Goal: Information Seeking & Learning: Learn about a topic

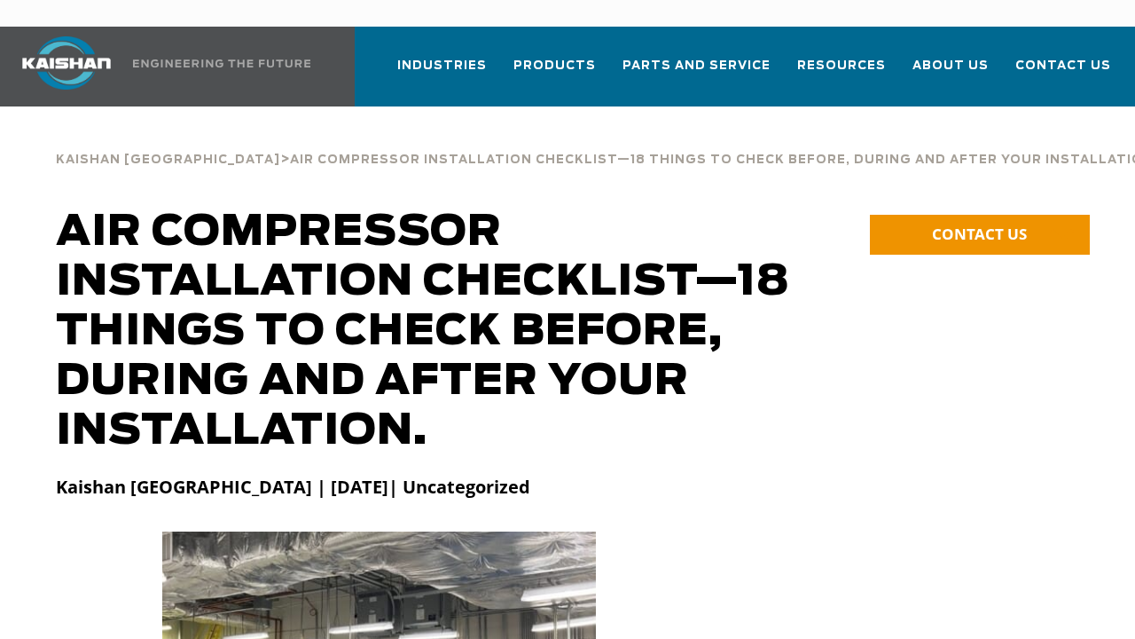
scroll to position [89, 0]
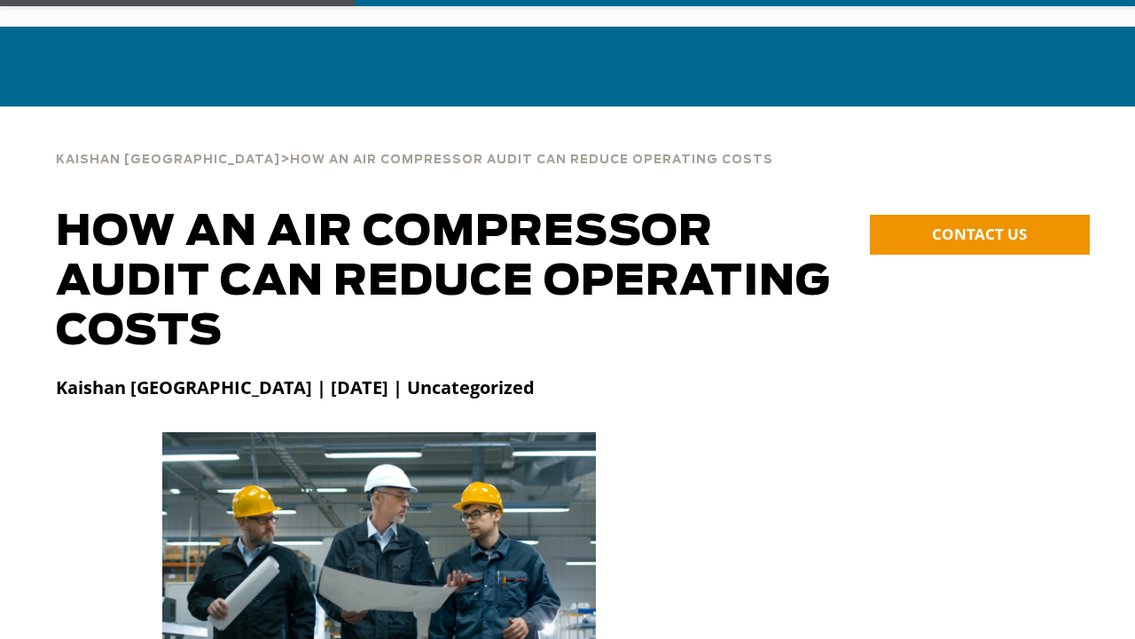
scroll to position [89, 0]
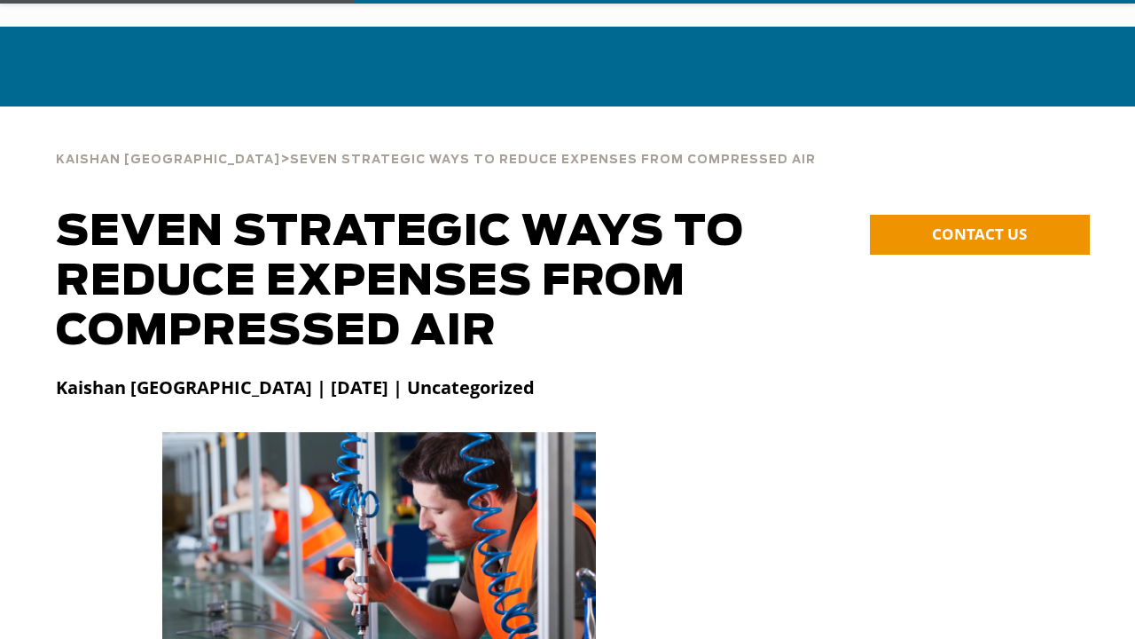
scroll to position [89, 0]
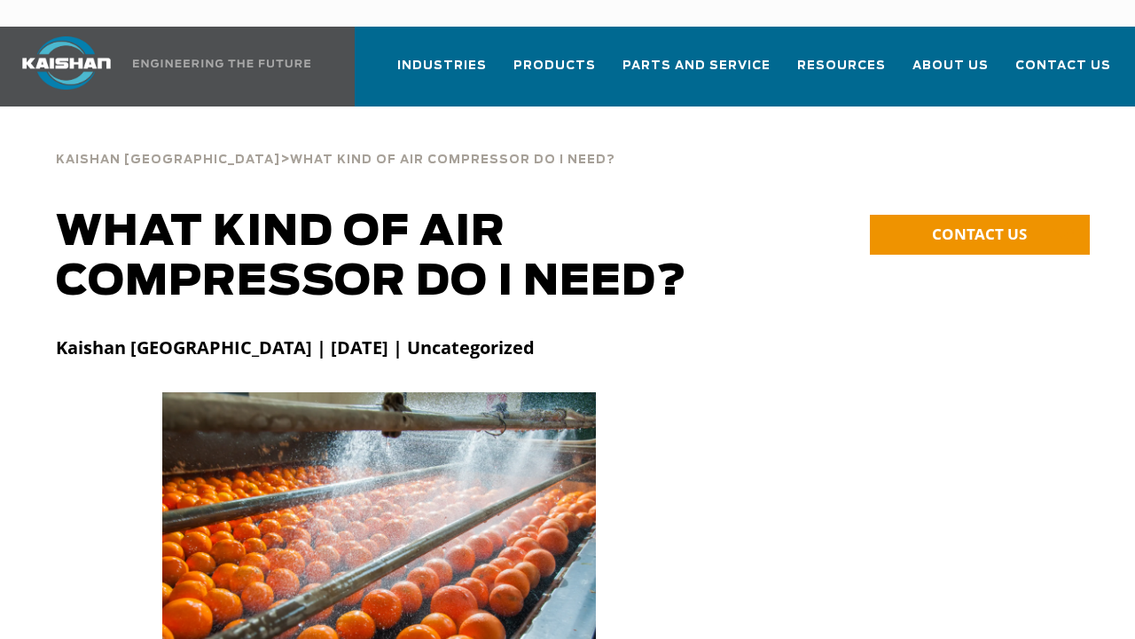
scroll to position [89, 0]
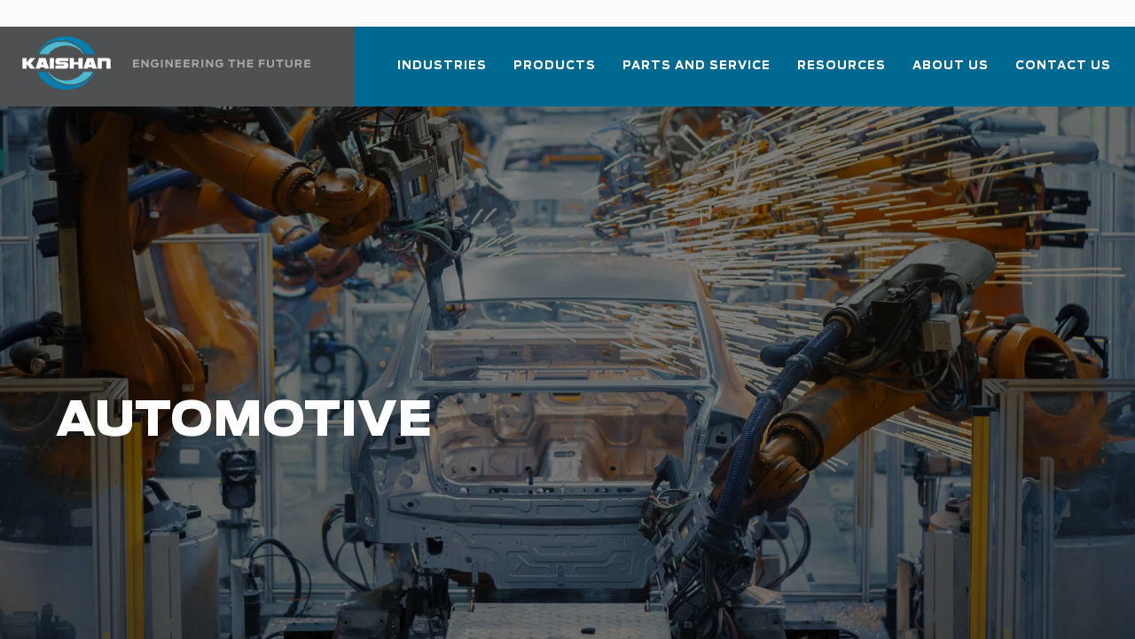
scroll to position [89, 0]
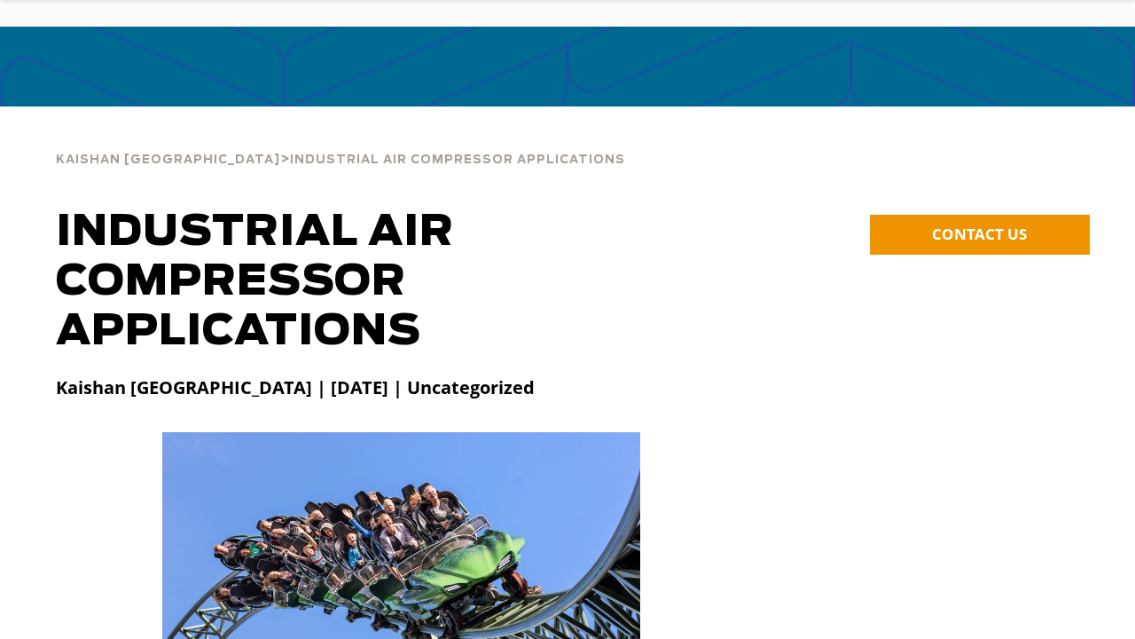
scroll to position [89, 0]
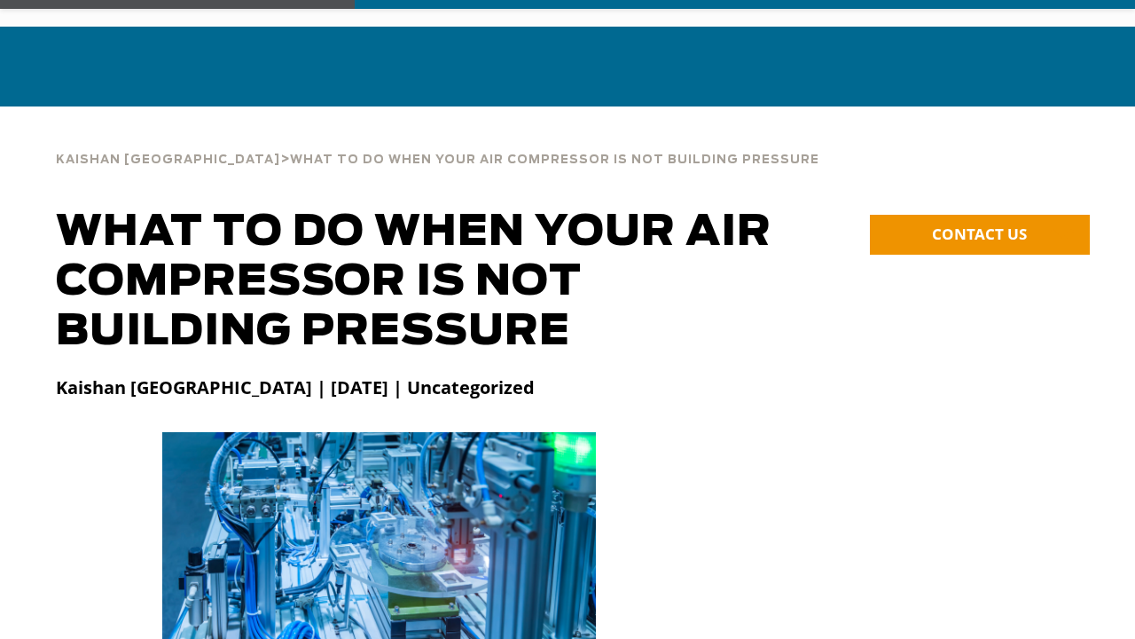
scroll to position [89, 0]
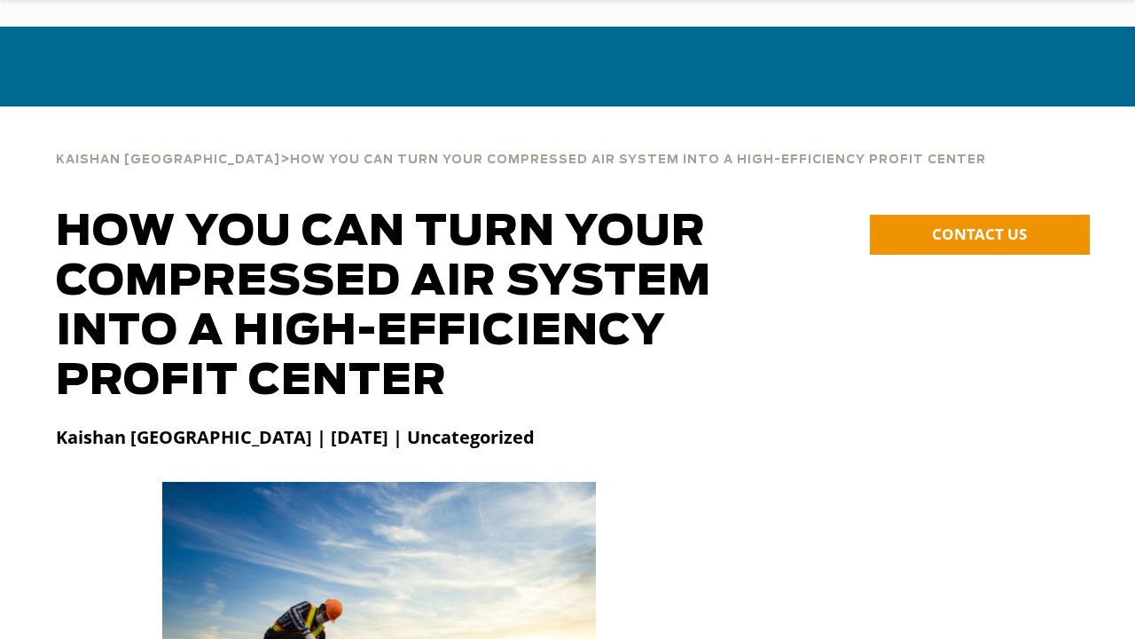
scroll to position [89, 0]
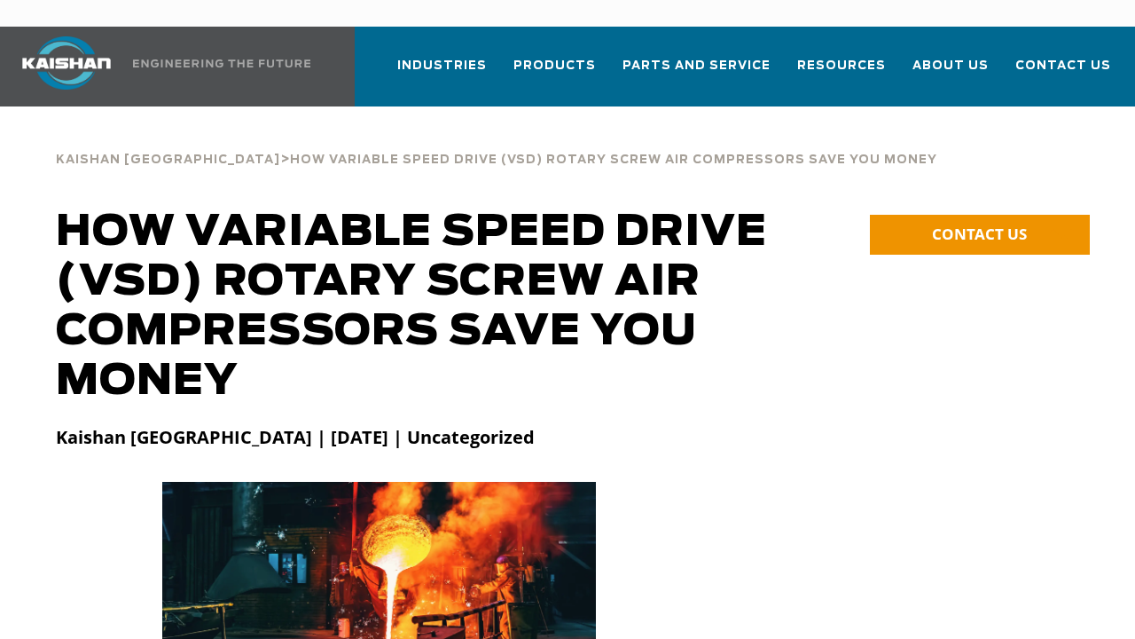
scroll to position [89, 0]
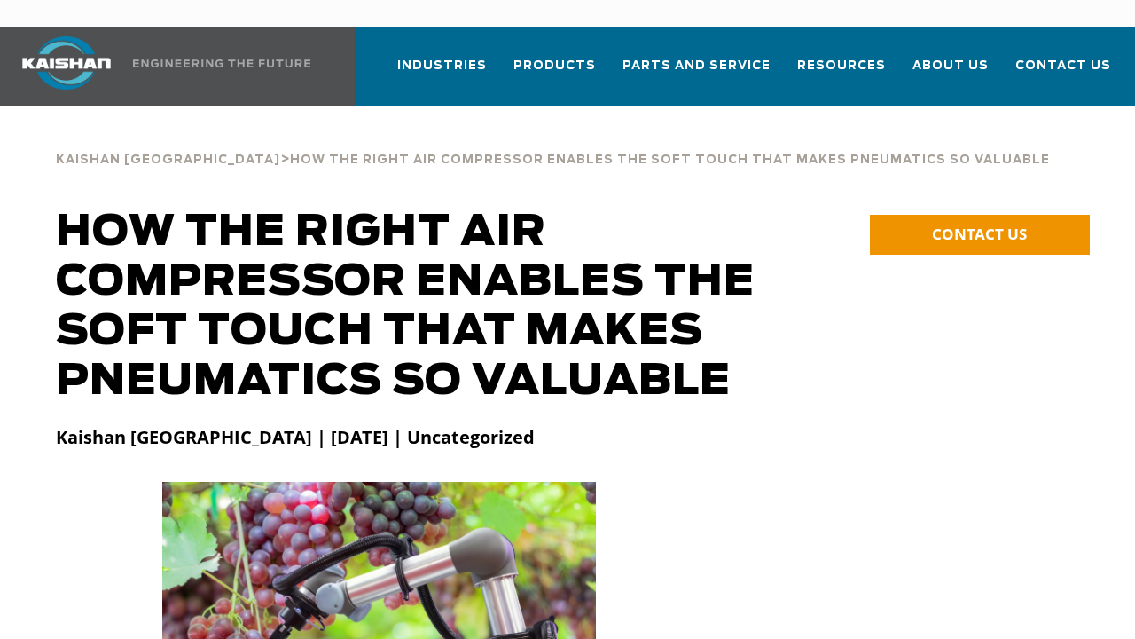
scroll to position [89, 0]
